Goal: Navigation & Orientation: Find specific page/section

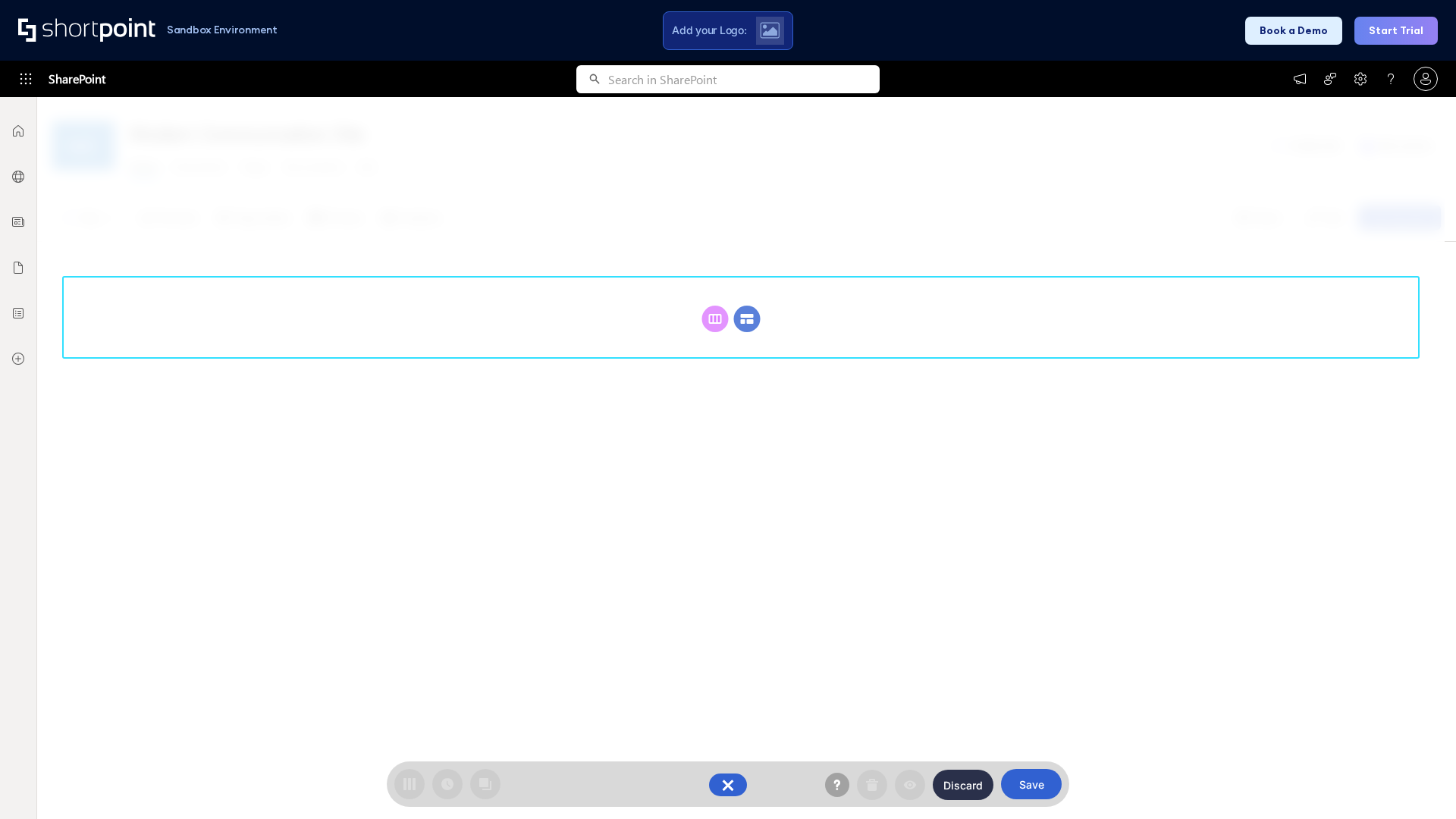
click at [747, 318] on circle at bounding box center [747, 318] width 26 height 26
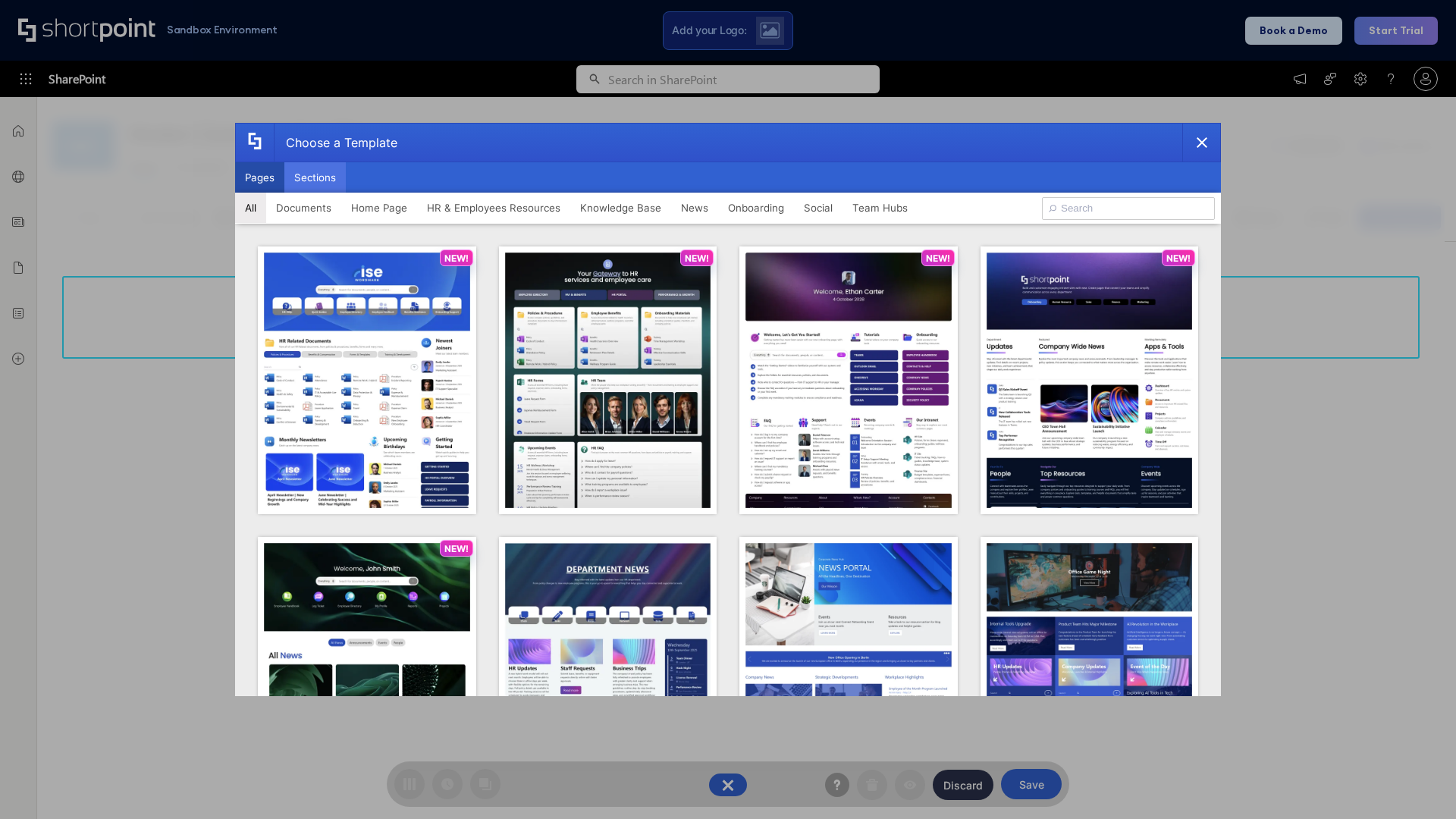
click at [314, 178] on button "Sections" at bounding box center [314, 177] width 61 height 30
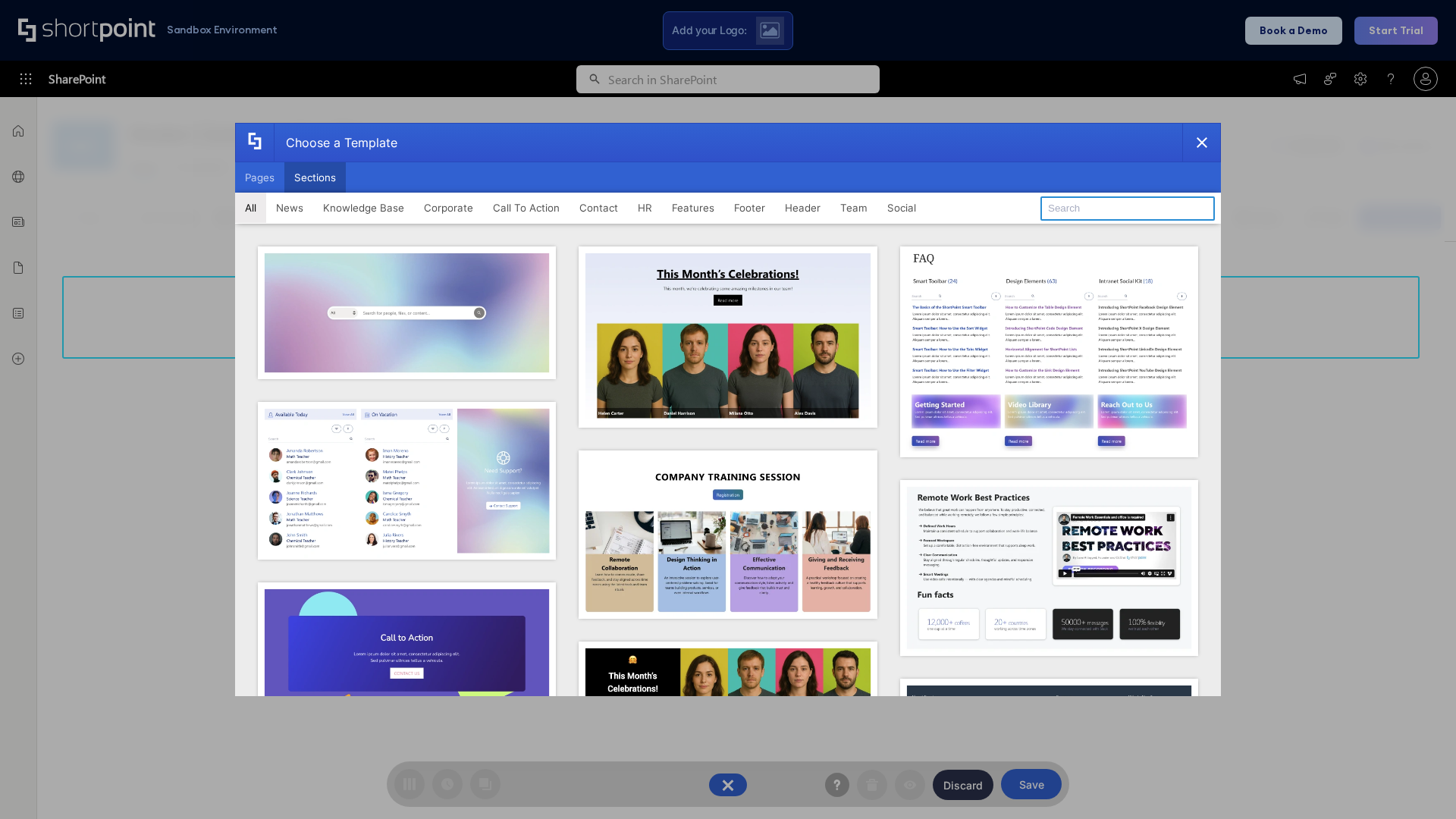
type input "Team Dashboard 1"
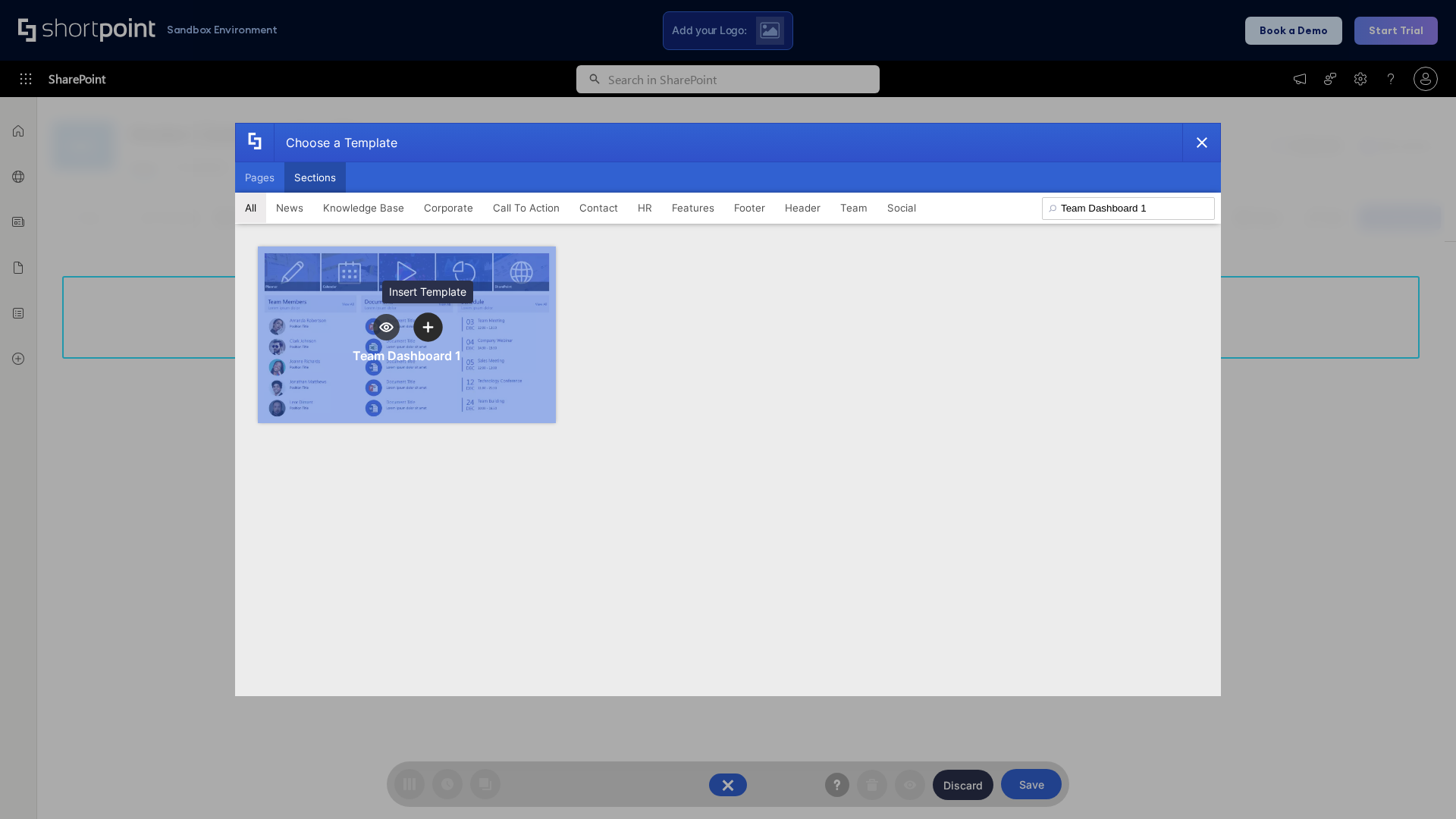
click at [428, 327] on icon "template selector" at bounding box center [427, 326] width 10 height 10
